Goal: Information Seeking & Learning: Learn about a topic

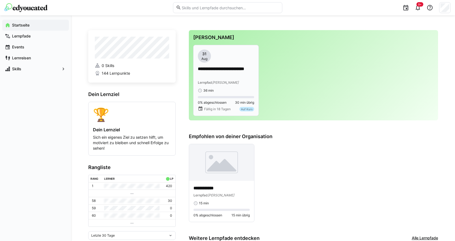
click at [231, 82] on span "[PERSON_NAME]" at bounding box center [225, 82] width 26 height 4
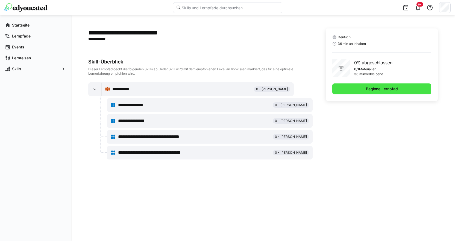
click at [408, 92] on span "Beginne Lernpfad" at bounding box center [381, 88] width 99 height 11
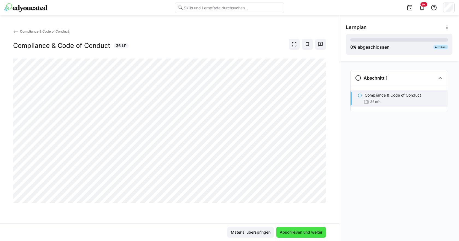
click at [294, 231] on span "Abschließen und weiter" at bounding box center [301, 231] width 44 height 5
click at [244, 48] on div "Compliance & Code of Conduct 36 LP" at bounding box center [169, 44] width 313 height 11
click at [187, 52] on div "Compliance & Code of Conduct Compliance & Code of Conduct 36 LP" at bounding box center [169, 43] width 313 height 30
click at [188, 43] on div "Compliance & Code of Conduct 36 LP" at bounding box center [169, 44] width 313 height 11
click at [191, 31] on app-back-navigation "Compliance & Code of Conduct" at bounding box center [169, 31] width 313 height 6
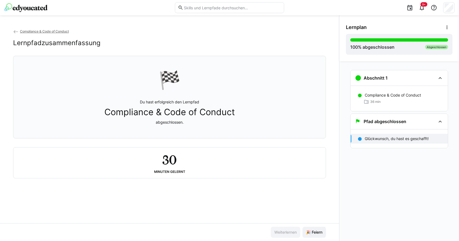
click at [414, 133] on div "Glückwunsch, du hast es geschafft!" at bounding box center [398, 138] width 97 height 19
click at [414, 125] on div "Pfad abgeschlossen" at bounding box center [398, 121] width 97 height 15
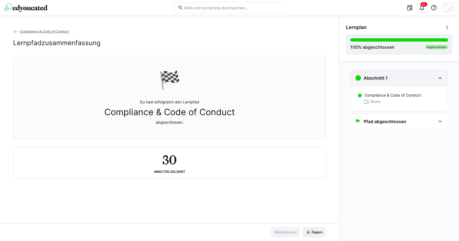
click at [414, 83] on div "Abschnitt 1" at bounding box center [398, 77] width 97 height 15
click at [415, 81] on div "Abschnitt 1" at bounding box center [395, 78] width 81 height 7
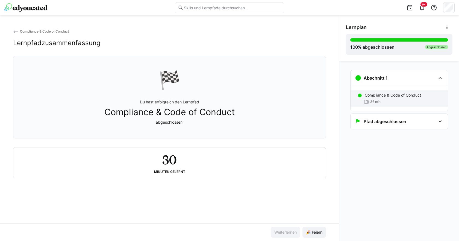
click at [413, 92] on p "Compliance & Code of Conduct" at bounding box center [393, 94] width 56 height 5
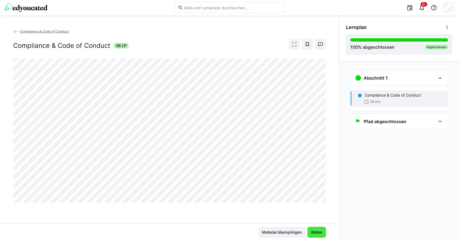
click at [323, 232] on span "Weiter" at bounding box center [316, 231] width 13 height 5
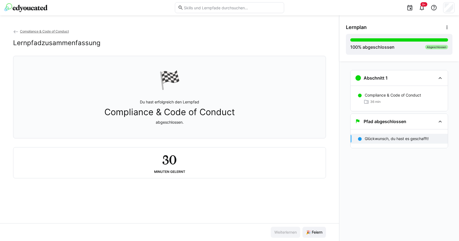
click at [44, 6] on img at bounding box center [25, 7] width 43 height 9
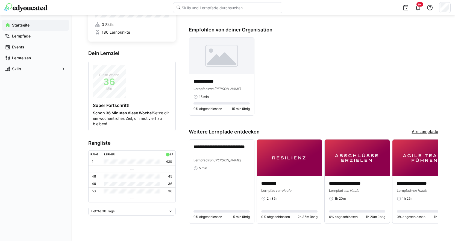
scroll to position [44, 0]
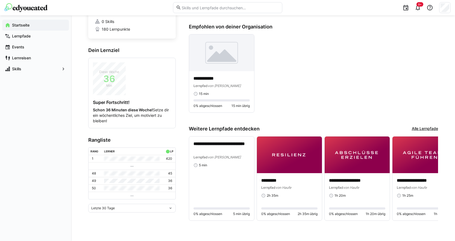
click at [428, 129] on link "Alle Lernpfade" at bounding box center [425, 129] width 26 height 6
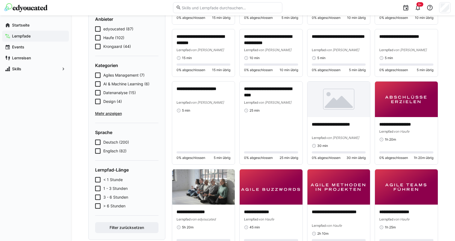
scroll to position [55, 0]
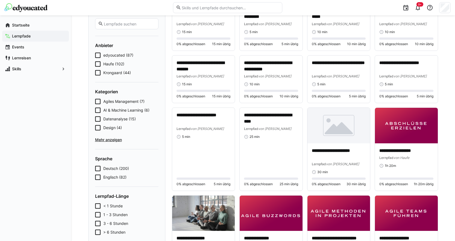
click at [119, 55] on span "edyoucated (87)" at bounding box center [118, 54] width 30 height 5
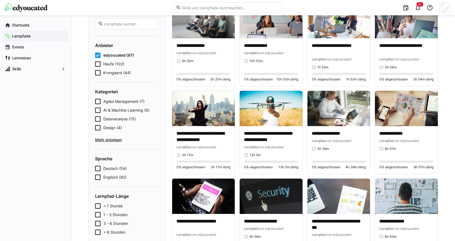
click at [114, 54] on span "edyoucated (87)" at bounding box center [118, 54] width 31 height 5
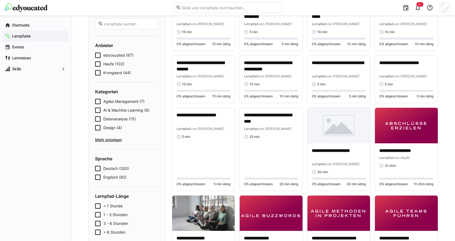
click at [117, 140] on span "Mehr anzeigen" at bounding box center [126, 139] width 63 height 5
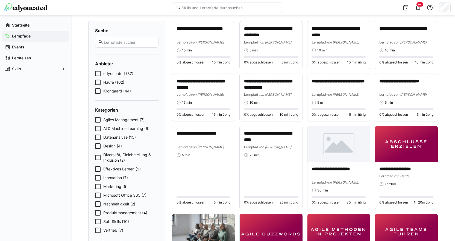
scroll to position [27, 0]
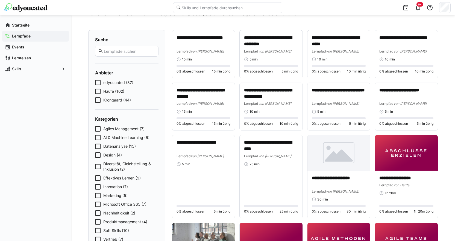
click at [98, 81] on icon at bounding box center [97, 82] width 5 height 5
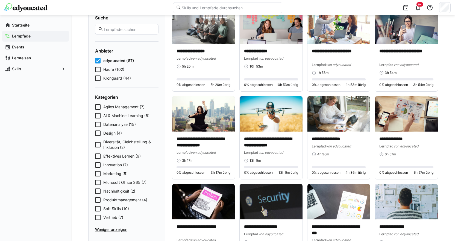
scroll to position [0, 0]
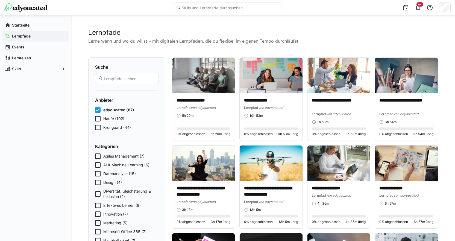
click at [98, 110] on icon at bounding box center [97, 109] width 5 height 5
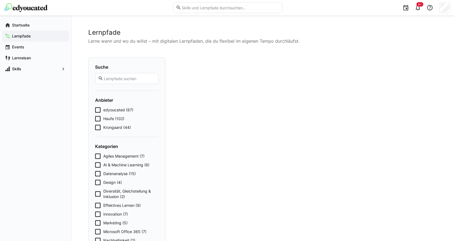
click at [99, 128] on icon at bounding box center [97, 127] width 5 height 5
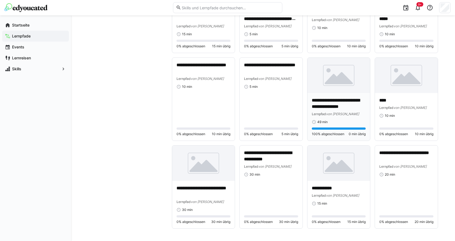
scroll to position [684, 0]
